Goal: Task Accomplishment & Management: Manage account settings

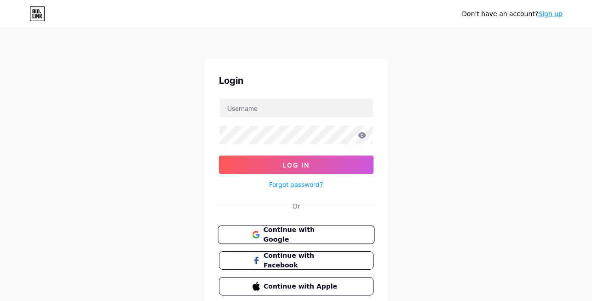
click at [284, 236] on span "Continue with Google" at bounding box center [301, 235] width 77 height 20
click at [297, 238] on span "Continue with Google" at bounding box center [301, 235] width 77 height 20
click at [312, 232] on span "Continue with Google" at bounding box center [301, 235] width 77 height 20
